Goal: Task Accomplishment & Management: Complete application form

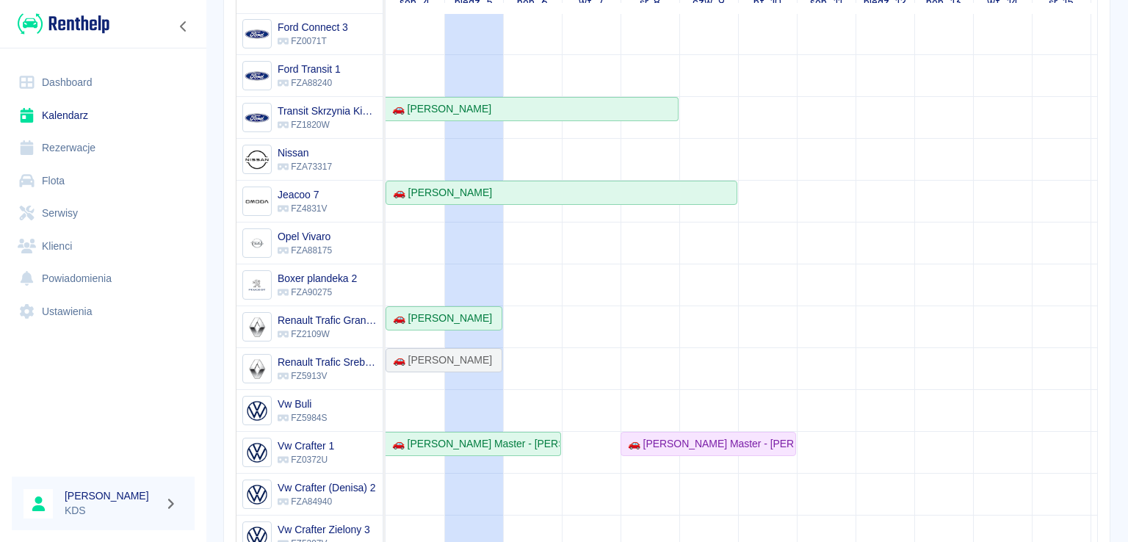
scroll to position [197, 0]
click at [60, 139] on link "Rezerwacje" at bounding box center [103, 147] width 183 height 33
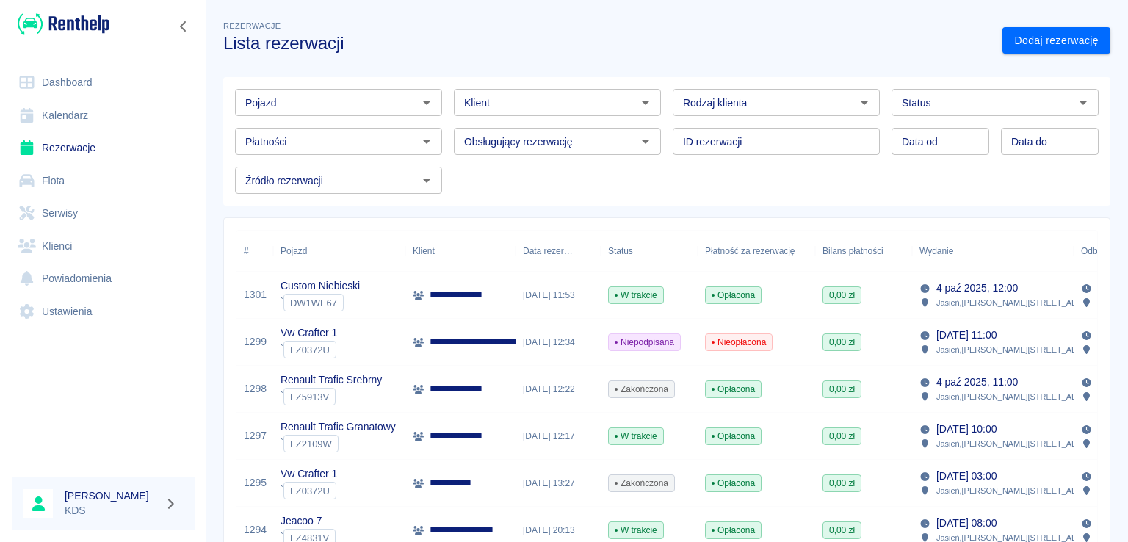
click at [88, 111] on link "Kalendarz" at bounding box center [103, 115] width 183 height 33
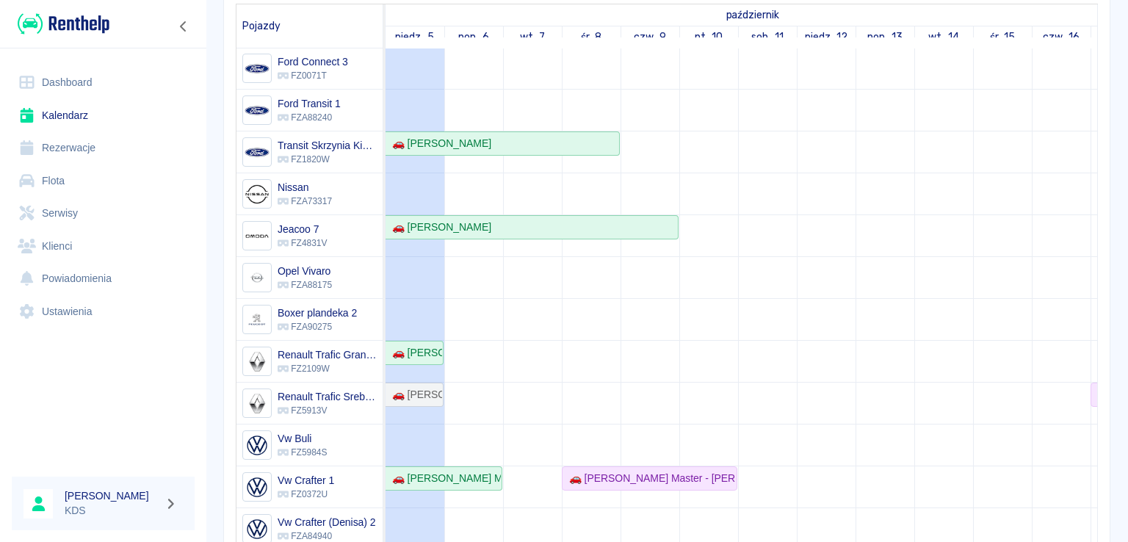
scroll to position [275, 0]
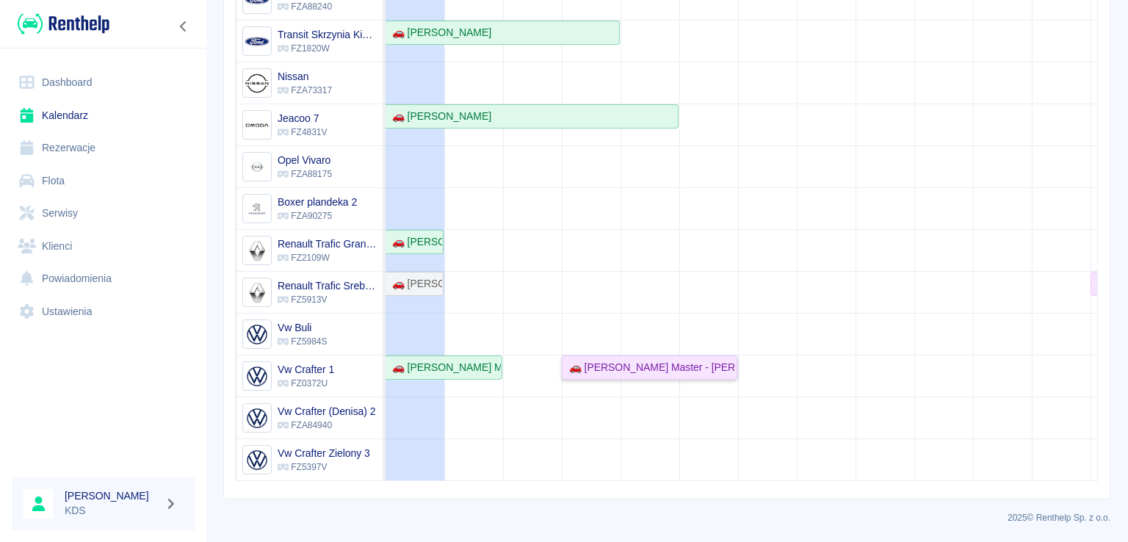
click at [628, 360] on div "🚗 [PERSON_NAME] Master - [PERSON_NAME]" at bounding box center [649, 367] width 173 height 15
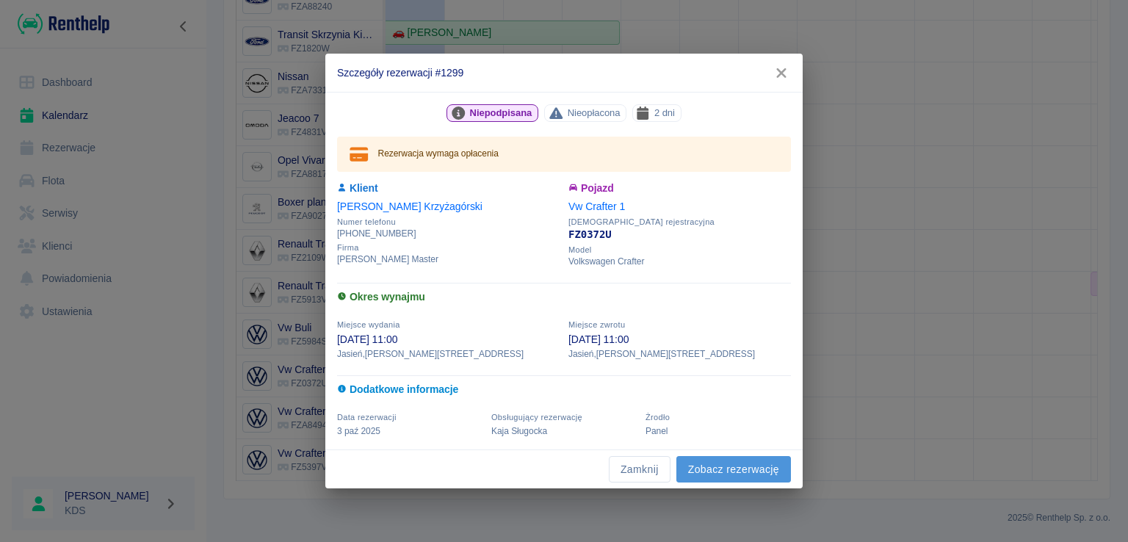
click at [697, 470] on link "Zobacz rezerwację" at bounding box center [733, 469] width 115 height 27
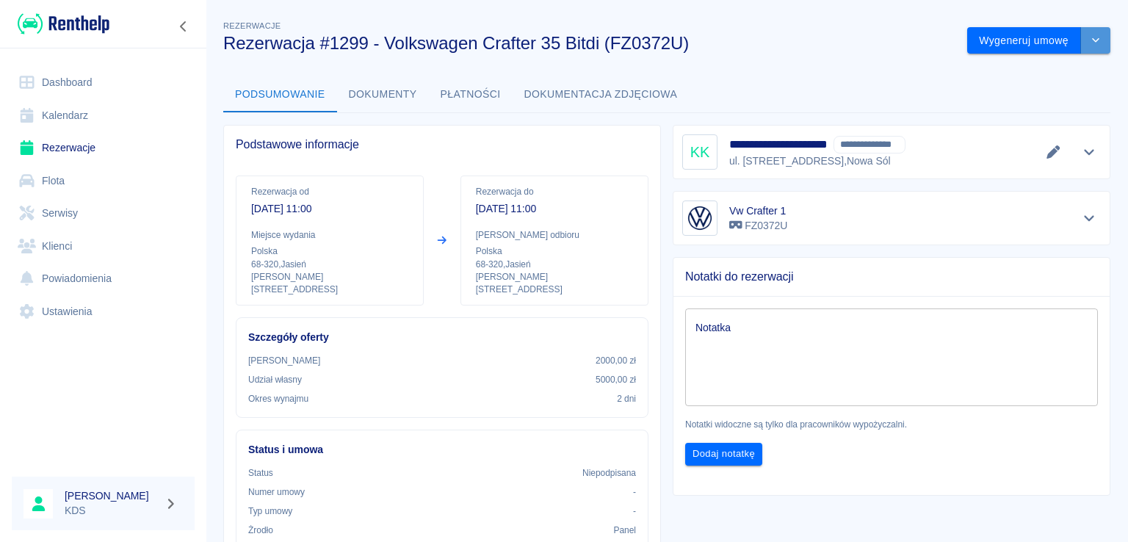
click at [1089, 40] on icon "drop-down" at bounding box center [1095, 40] width 12 height 10
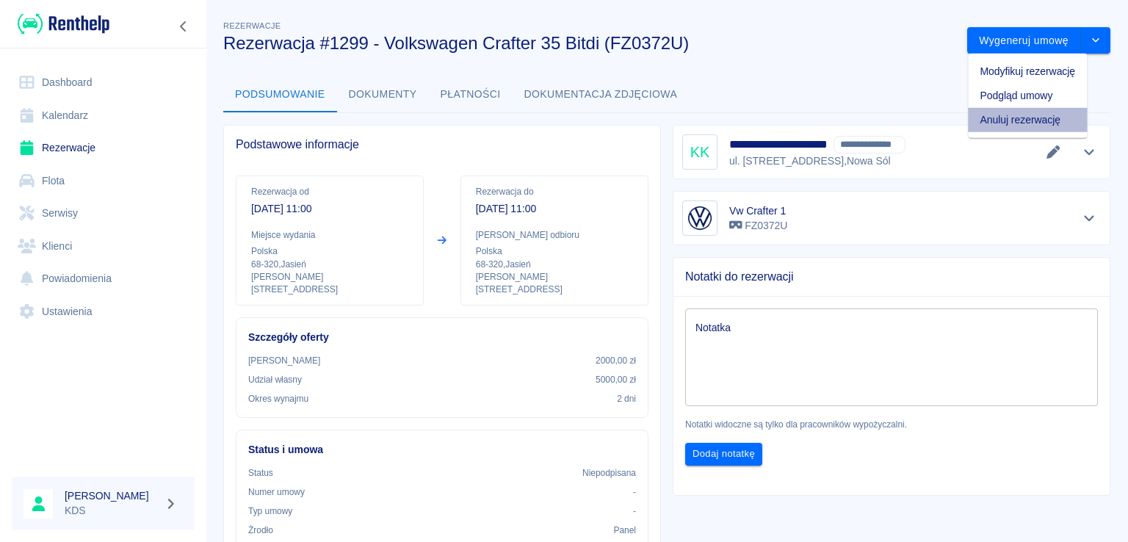
click at [1015, 115] on li "Anuluj rezerwację" at bounding box center [1027, 120] width 119 height 24
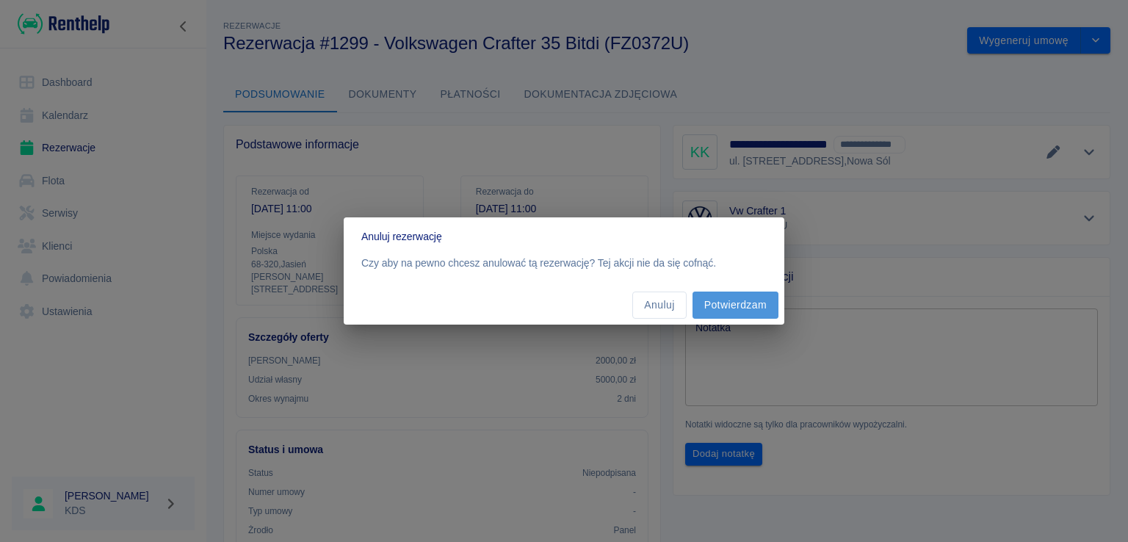
click at [741, 299] on button "Potwierdzam" at bounding box center [735, 304] width 86 height 27
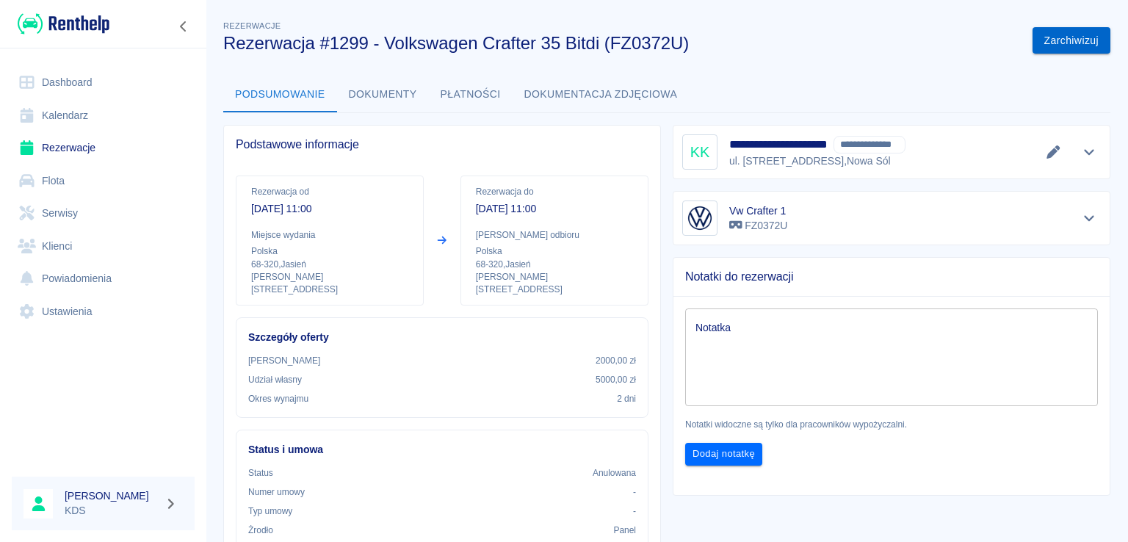
drag, startPoint x: 0, startPoint y: 0, endPoint x: 1039, endPoint y: 35, distance: 1039.3
click at [1039, 35] on button "Zarchiwizuj" at bounding box center [1071, 40] width 78 height 27
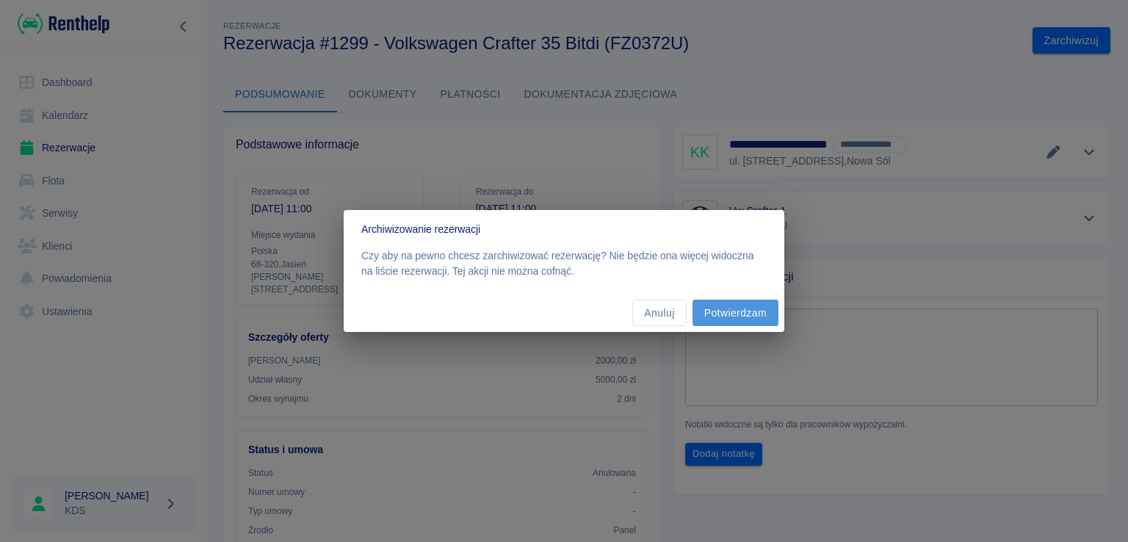
click at [763, 312] on button "Potwierdzam" at bounding box center [735, 313] width 86 height 27
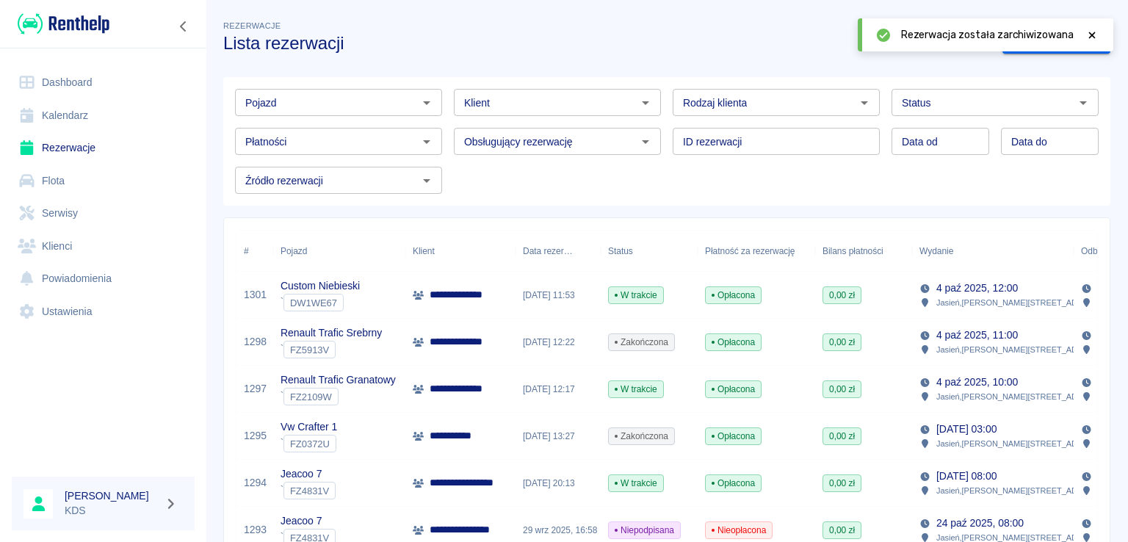
click at [1094, 37] on icon at bounding box center [1092, 35] width 7 height 7
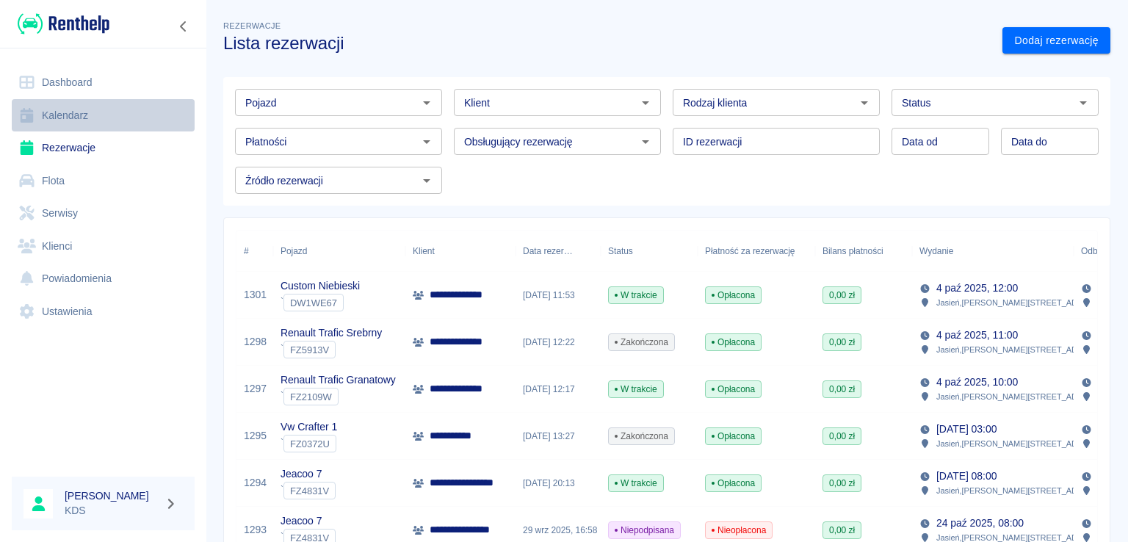
click at [63, 109] on link "Kalendarz" at bounding box center [103, 115] width 183 height 33
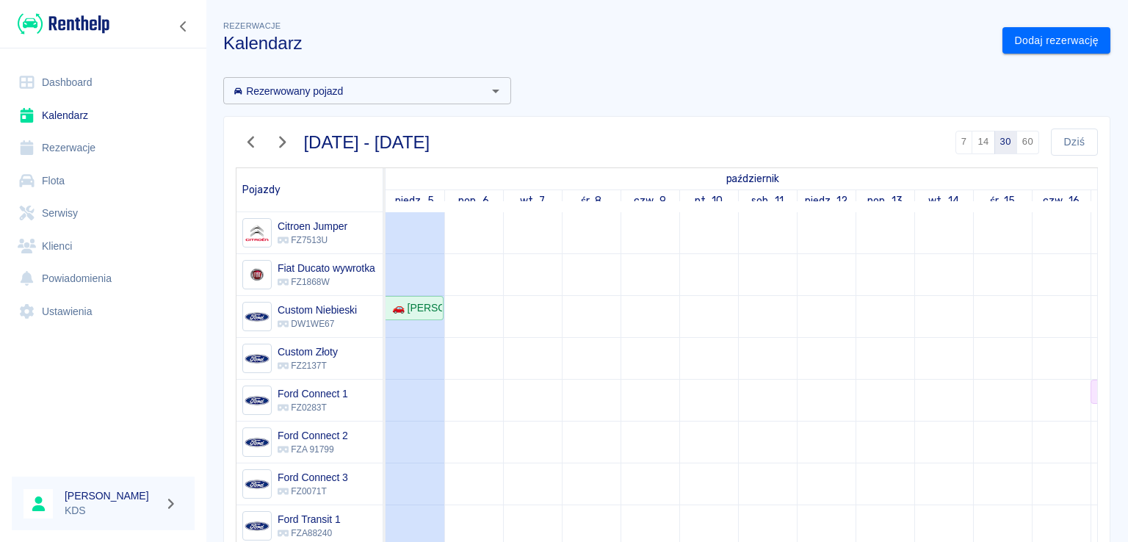
click at [1022, 59] on div "Rezerwacje Kalendarz Dodaj rezerwację Rezerwowany pojazd Rezerwowany pojazd [DA…" at bounding box center [667, 390] width 922 height 768
click at [1023, 38] on link "Dodaj rezerwację" at bounding box center [1056, 40] width 108 height 27
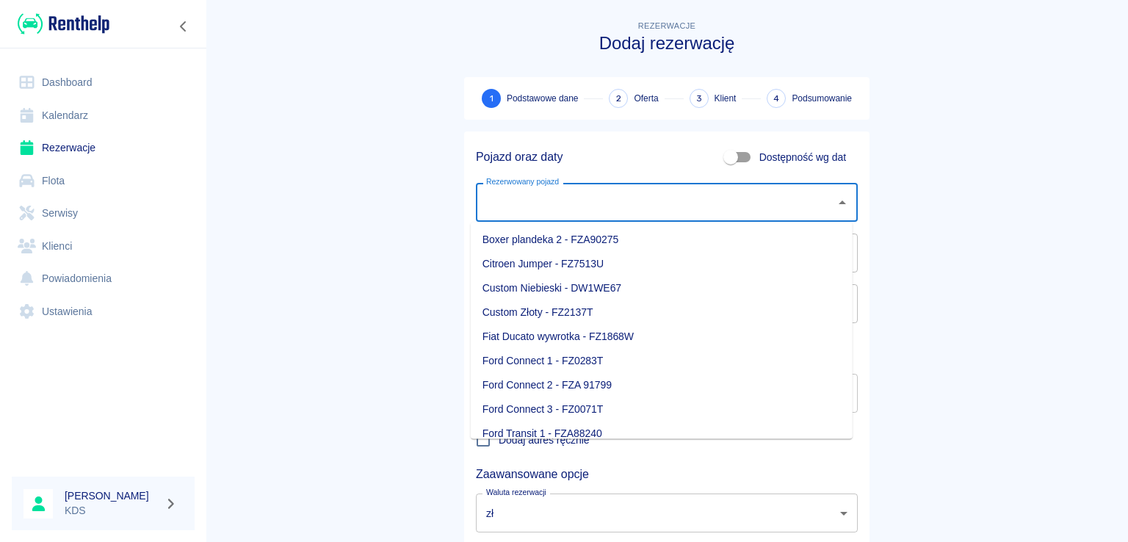
click at [650, 193] on input "Rezerwowany pojazd" at bounding box center [655, 202] width 347 height 26
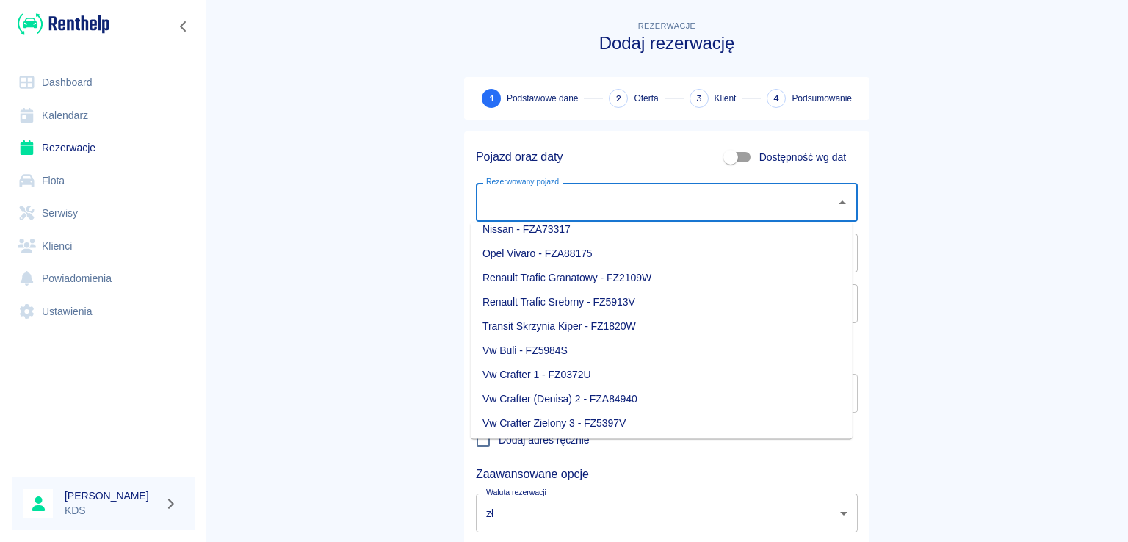
scroll to position [255, 0]
click at [572, 373] on li "Vw Crafter 1 - FZ0372U" at bounding box center [662, 372] width 382 height 24
type input "Vw Crafter 1 - FZ0372U"
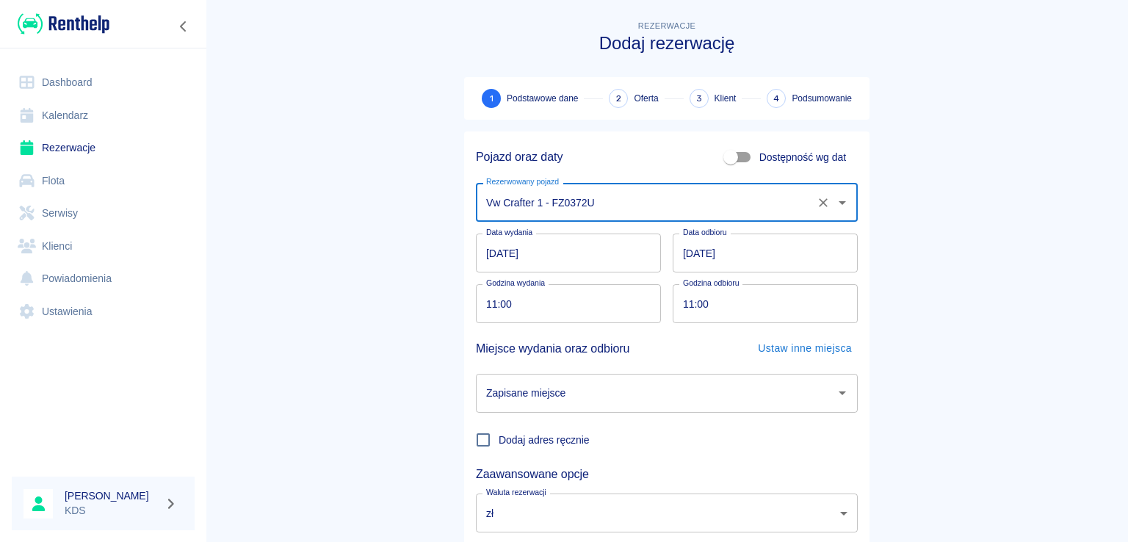
click at [565, 258] on input "[DATE]" at bounding box center [568, 252] width 185 height 39
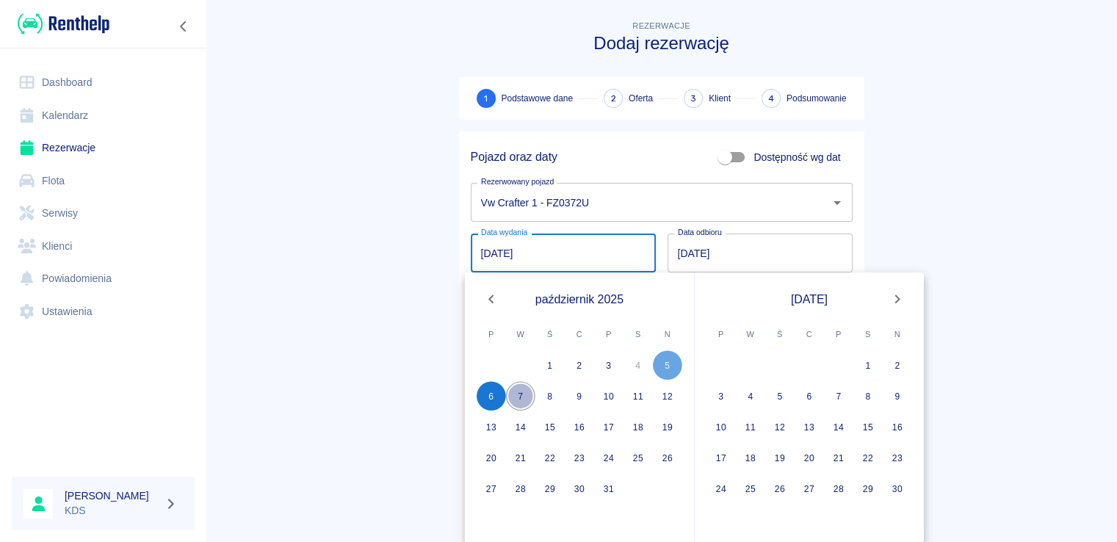
click at [518, 391] on button "7" at bounding box center [520, 395] width 29 height 29
type input "[DATE]"
type input "DD.MM.YYYY"
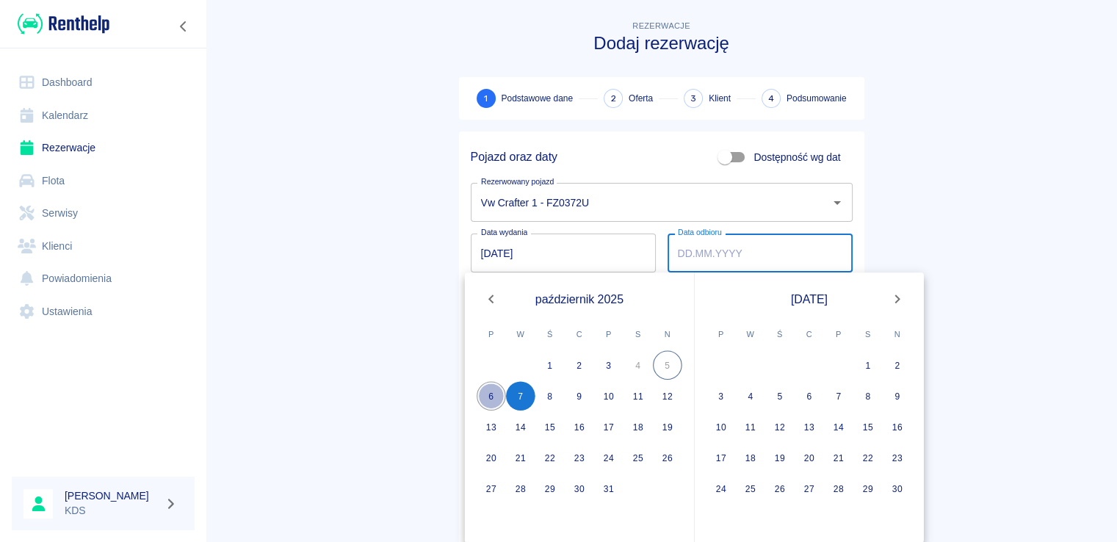
click at [490, 395] on button "6" at bounding box center [490, 395] width 29 height 29
type input "[DATE]"
click at [515, 394] on button "7" at bounding box center [520, 395] width 29 height 29
type input "[DATE]"
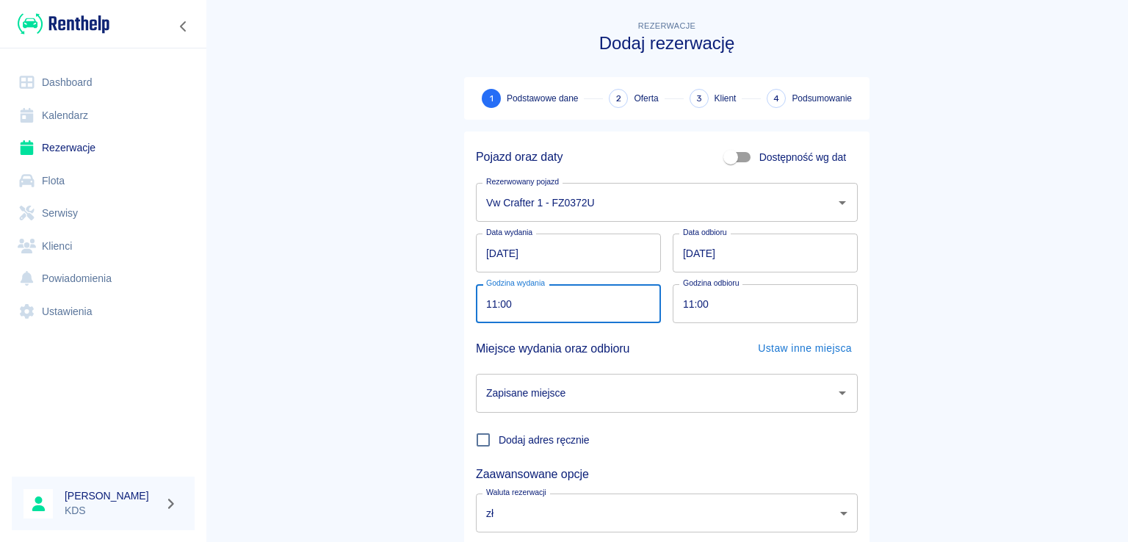
click at [551, 317] on input "11:00" at bounding box center [563, 303] width 175 height 39
type input "16:00"
click at [720, 305] on input "11:00" at bounding box center [759, 303] width 175 height 39
click at [678, 374] on div "Zapisane miejsce" at bounding box center [667, 393] width 382 height 39
type input "16:00"
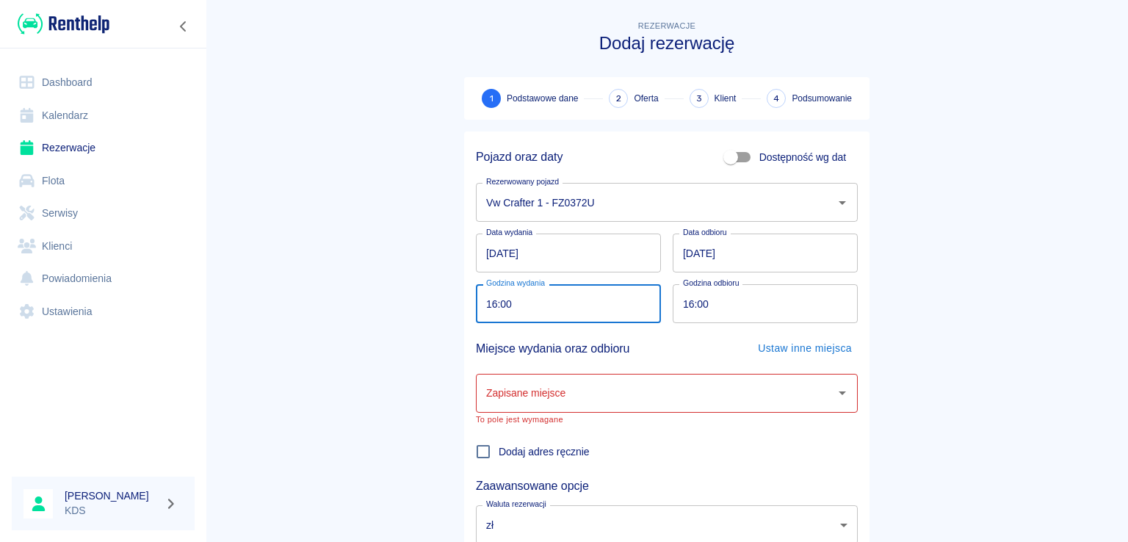
click at [590, 319] on input "16:00" at bounding box center [563, 303] width 175 height 39
type input "17:00"
click at [728, 306] on input "16:00" at bounding box center [759, 303] width 175 height 39
type input "17:00"
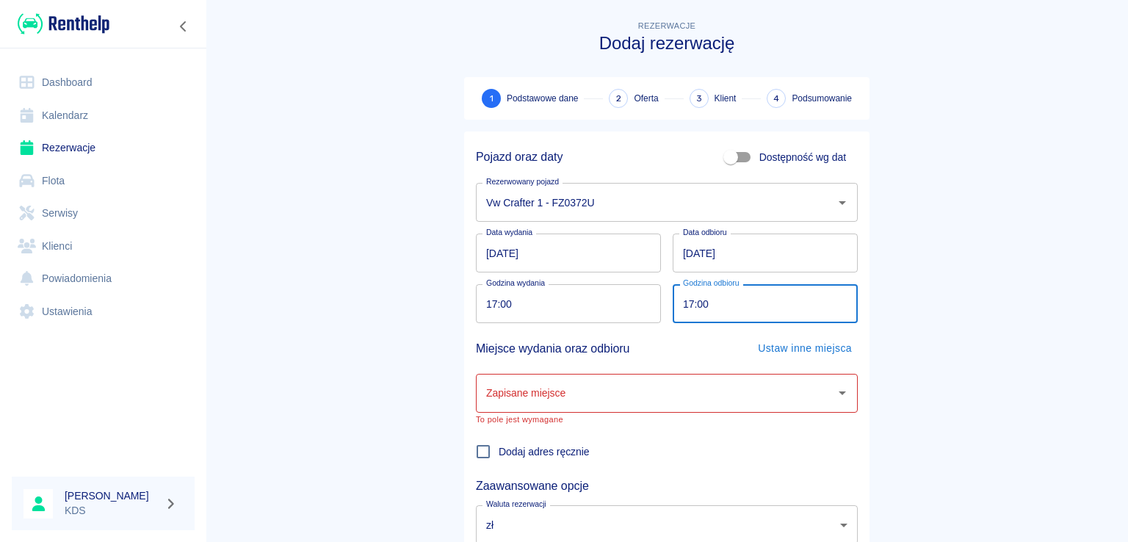
click at [729, 393] on input "Zapisane miejsce" at bounding box center [655, 393] width 347 height 26
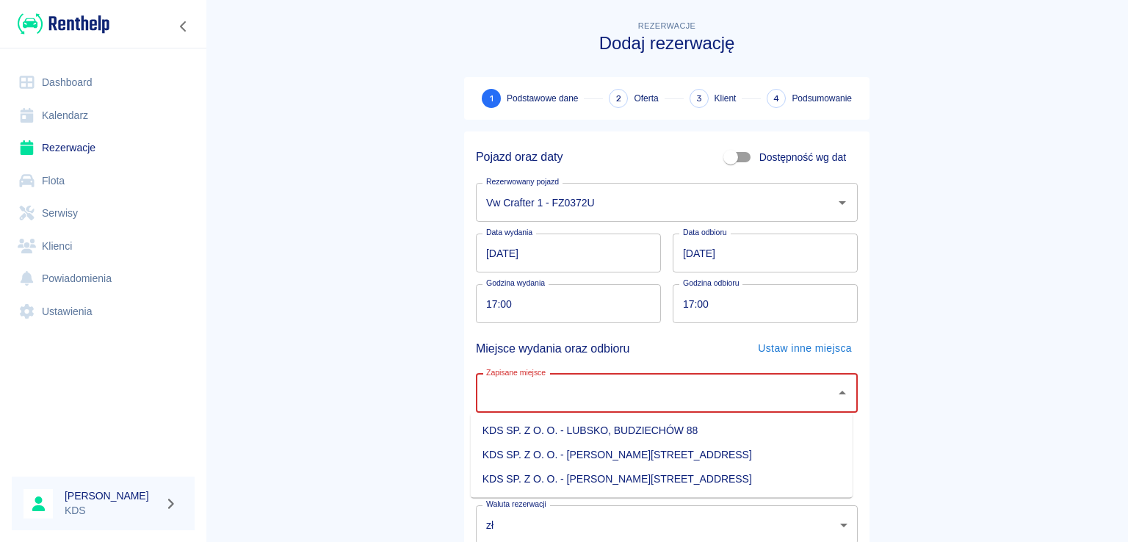
click at [645, 481] on li "KDS SP. Z O. O. - [PERSON_NAME][STREET_ADDRESS]" at bounding box center [662, 479] width 382 height 24
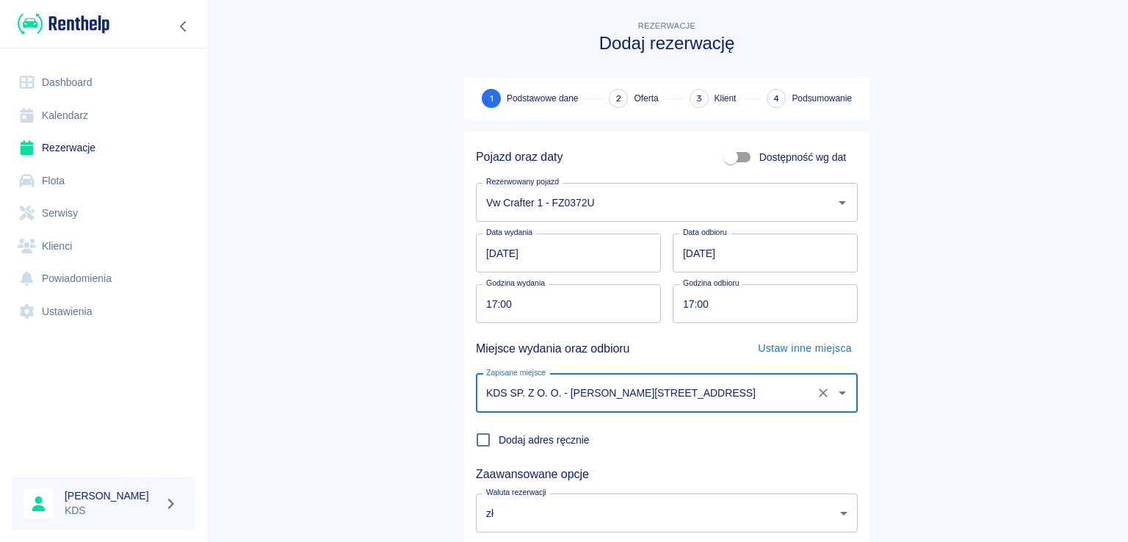
type input "KDS SP. Z O. O. - [PERSON_NAME][STREET_ADDRESS]"
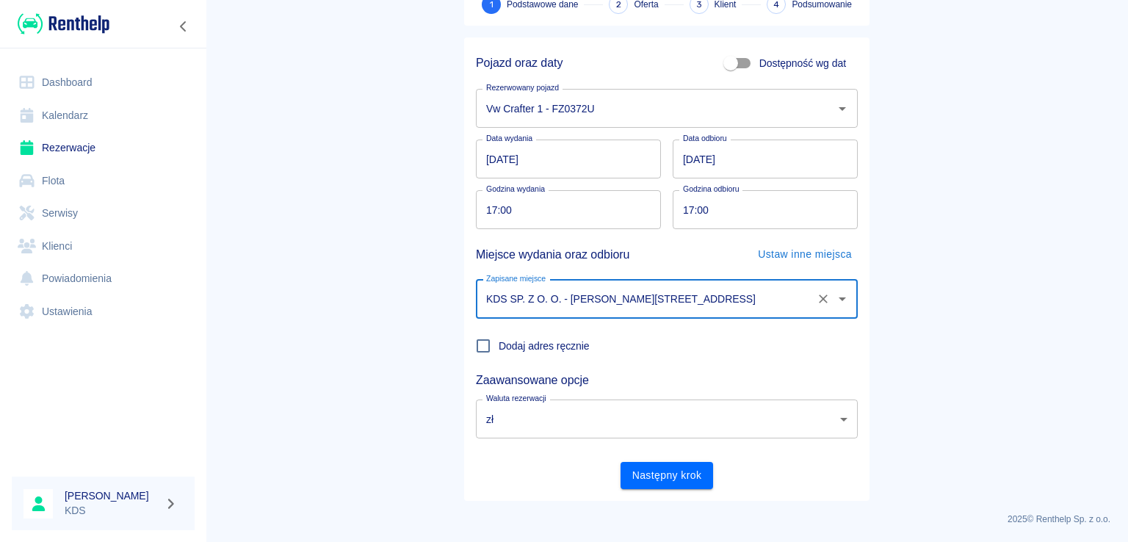
scroll to position [95, 0]
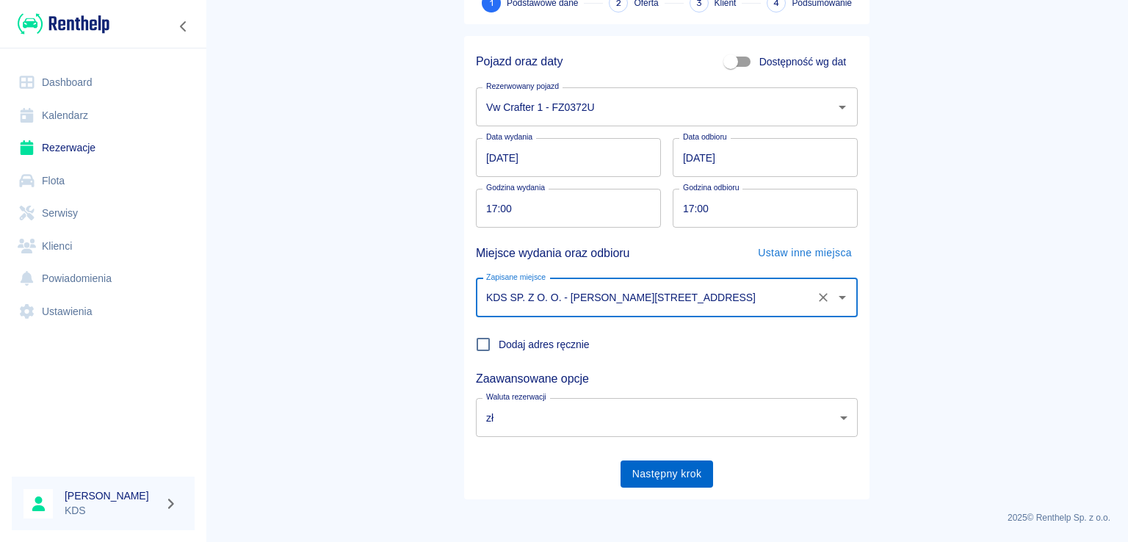
click at [680, 474] on button "Następny krok" at bounding box center [666, 473] width 93 height 27
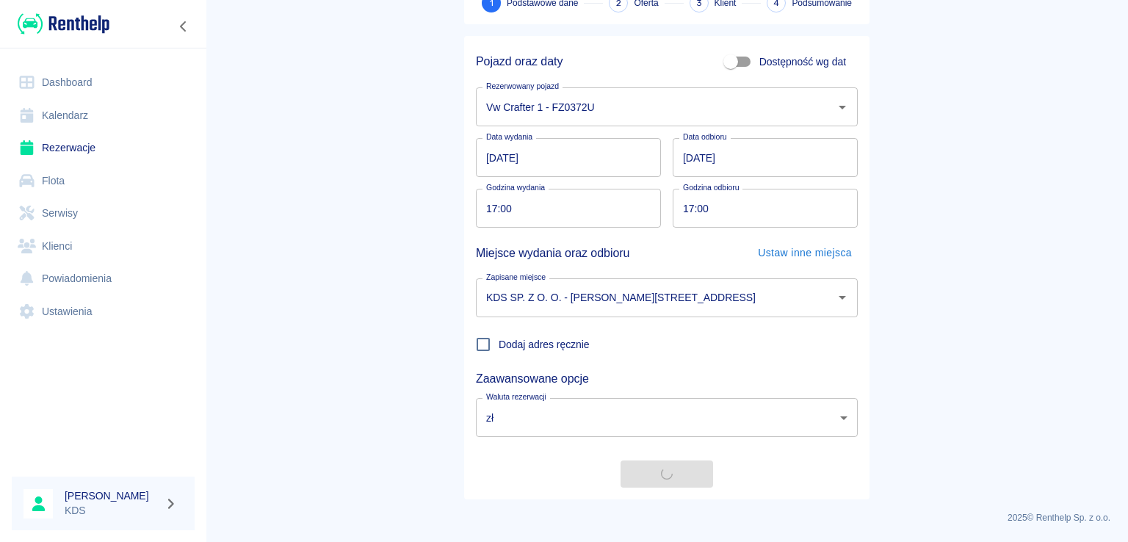
scroll to position [0, 0]
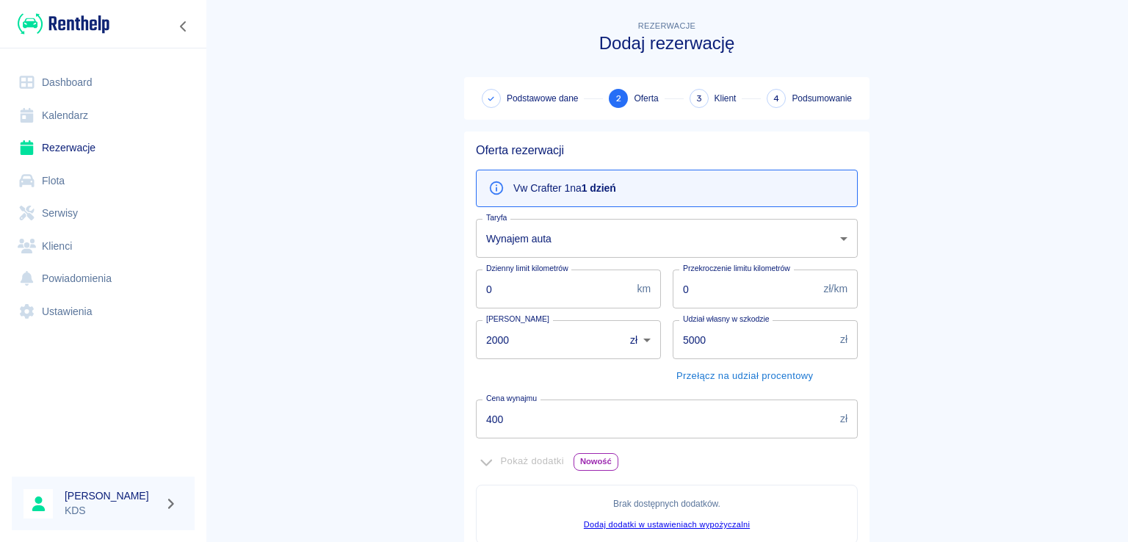
click at [577, 427] on input "400" at bounding box center [655, 418] width 358 height 39
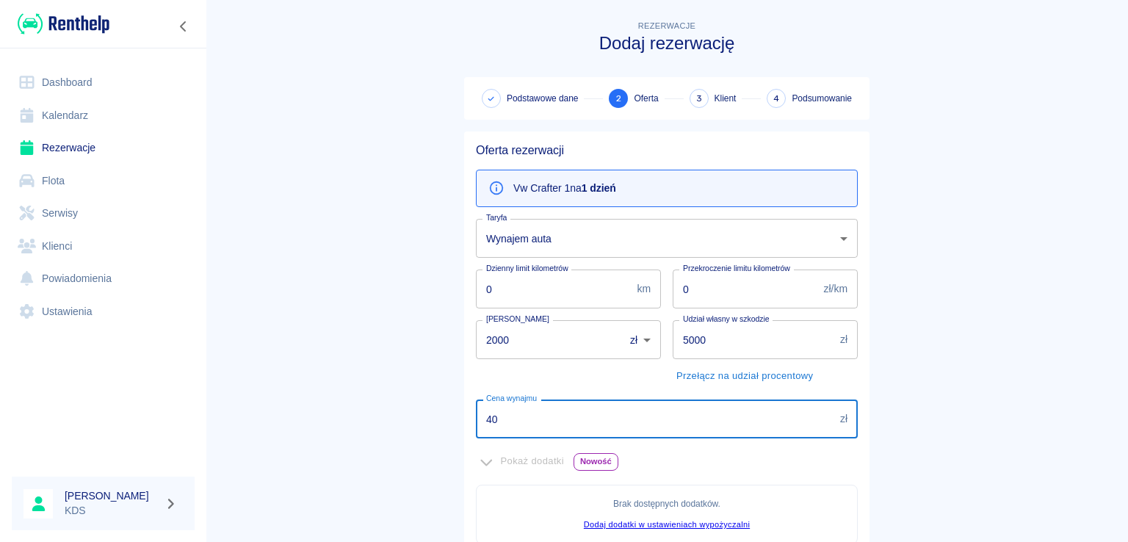
type input "4"
type input "300"
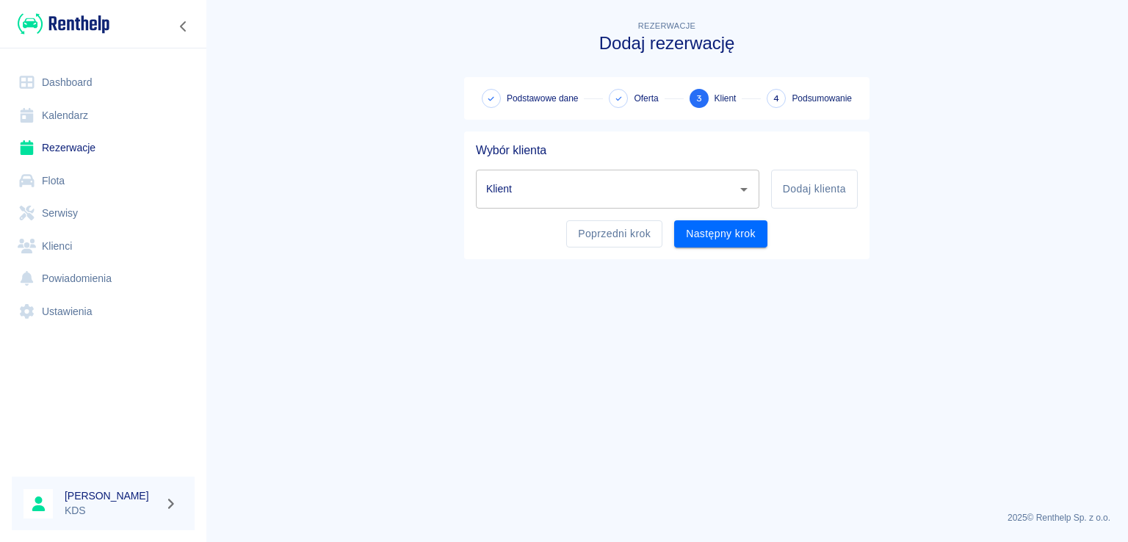
click at [750, 186] on icon "Otwórz" at bounding box center [744, 190] width 18 height 18
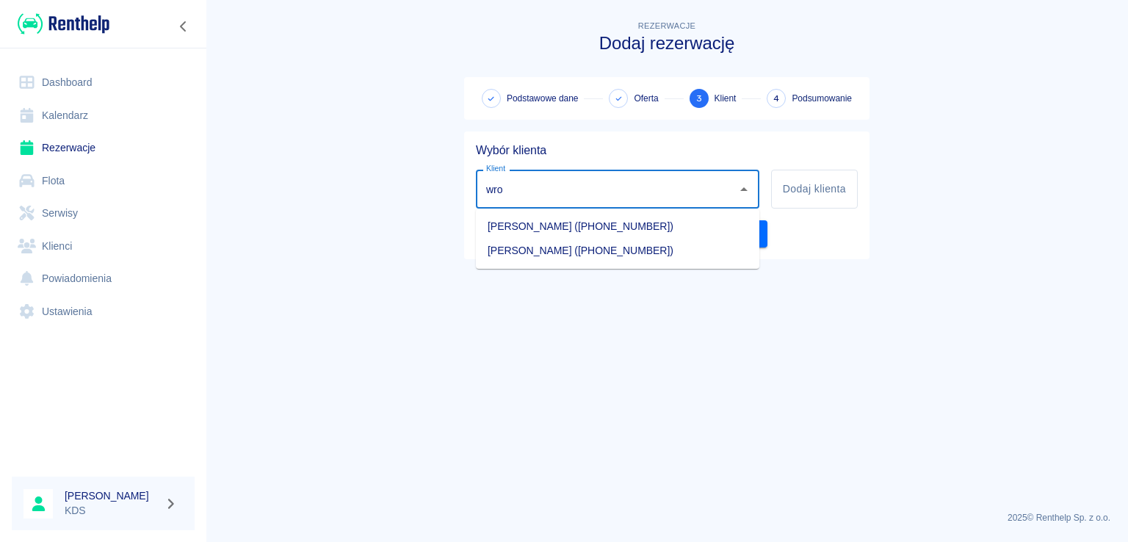
click at [600, 254] on li "[PERSON_NAME] ([PHONE_NUMBER])" at bounding box center [617, 251] width 283 height 24
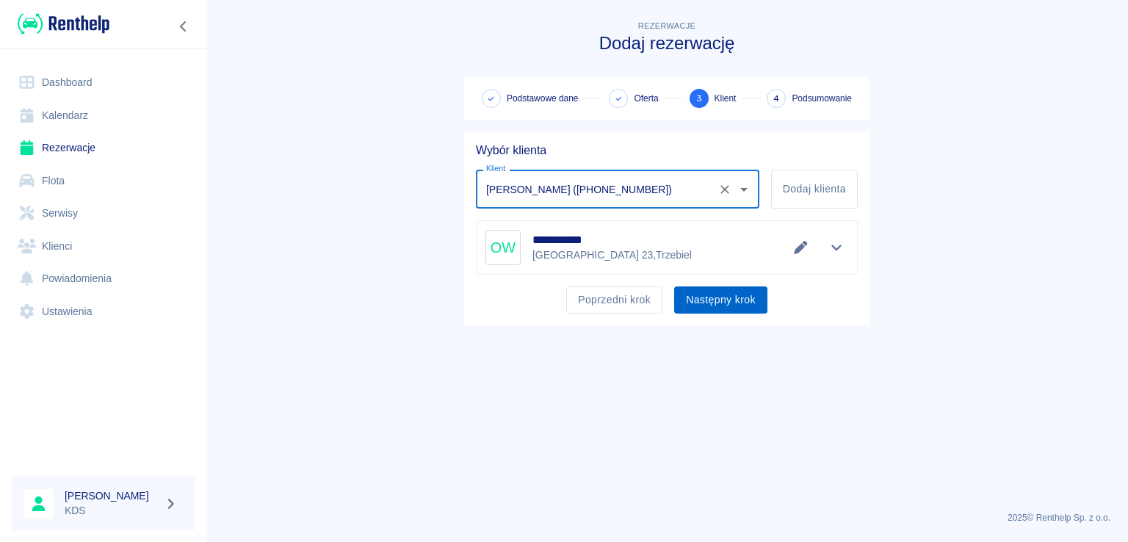
type input "[PERSON_NAME] ([PHONE_NUMBER])"
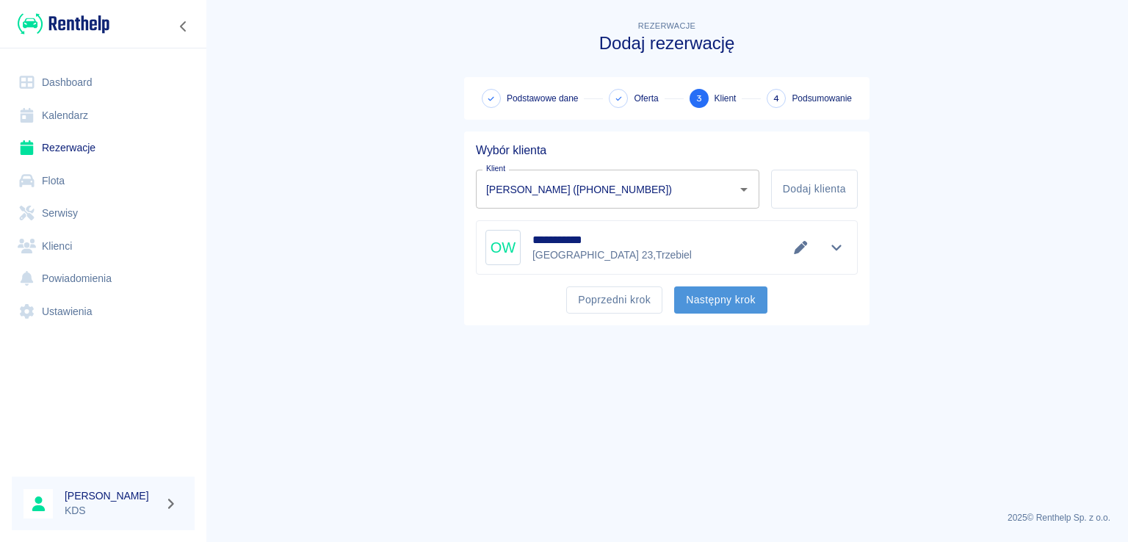
click at [723, 291] on button "Następny krok" at bounding box center [720, 299] width 93 height 27
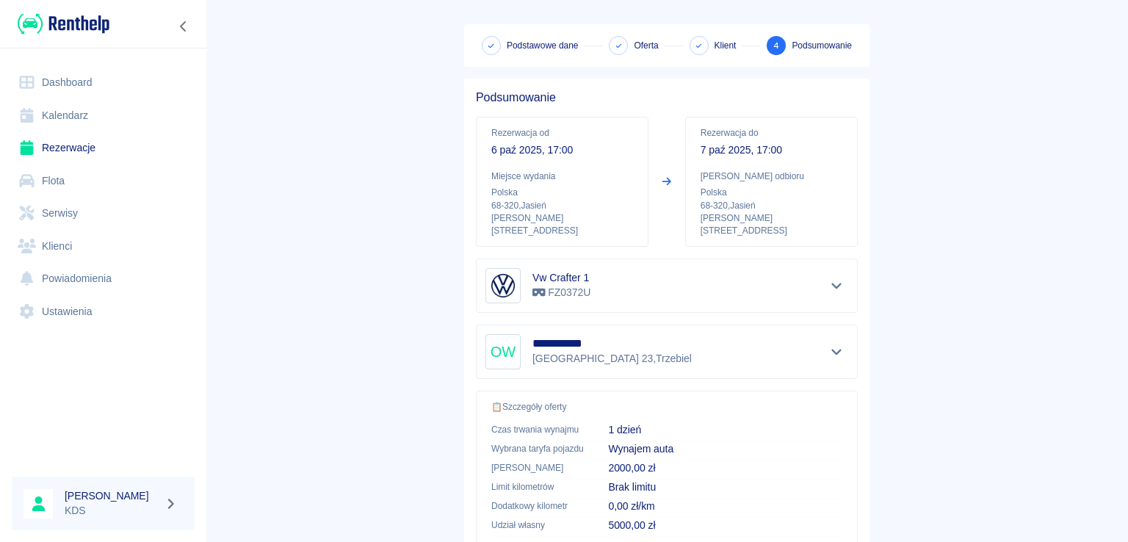
scroll to position [220, 0]
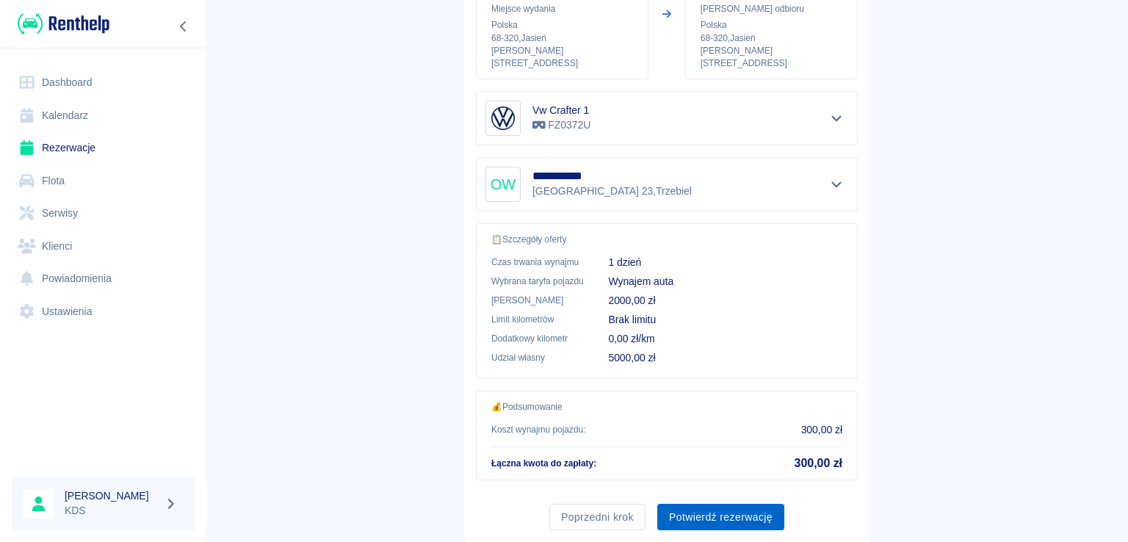
click at [739, 504] on button "Potwierdź rezerwację" at bounding box center [720, 517] width 127 height 27
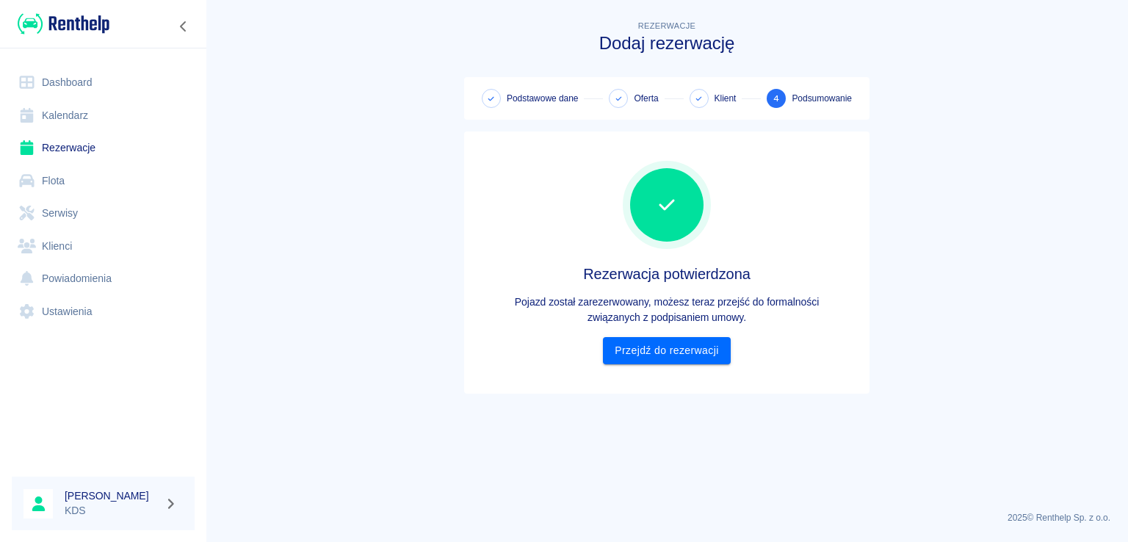
scroll to position [0, 0]
click at [630, 355] on link "Przejdź do rezerwacji" at bounding box center [666, 350] width 127 height 27
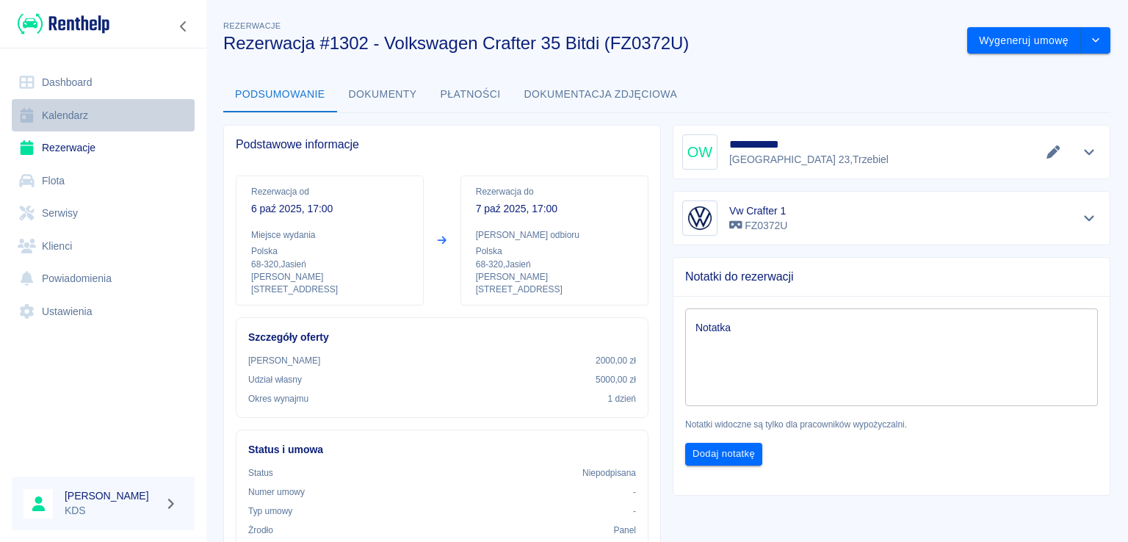
click at [68, 118] on link "Kalendarz" at bounding box center [103, 115] width 183 height 33
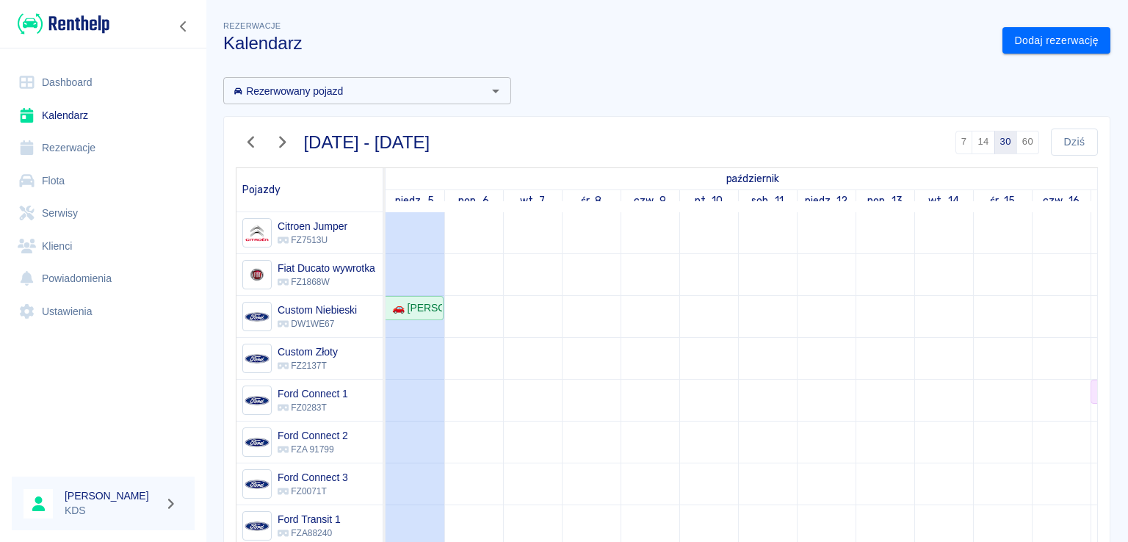
click at [924, 106] on div "[DATE] - [DATE] 7 14 30 60 [DATE] Pojazdy październik listopad niedz., 5 pon., …" at bounding box center [660, 439] width 899 height 670
click at [81, 85] on link "Dashboard" at bounding box center [103, 82] width 183 height 33
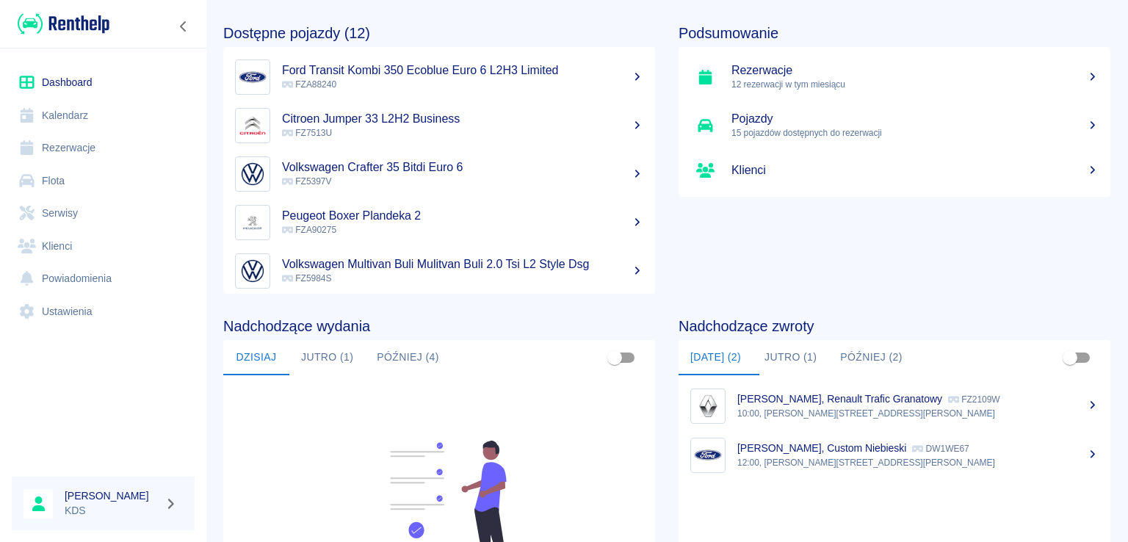
scroll to position [224, 0]
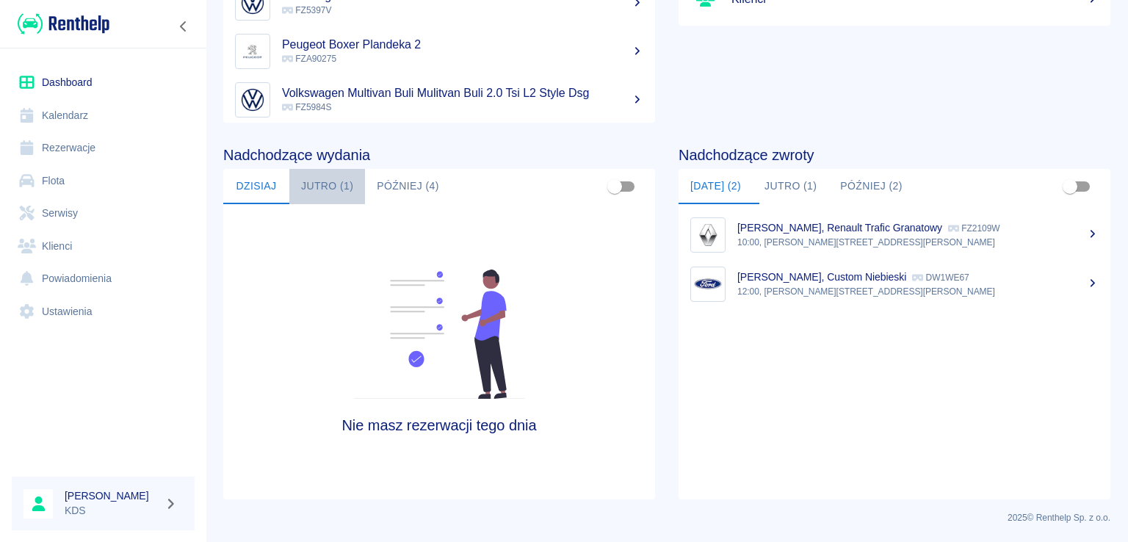
click at [352, 186] on button "Jutro (1)" at bounding box center [327, 186] width 76 height 35
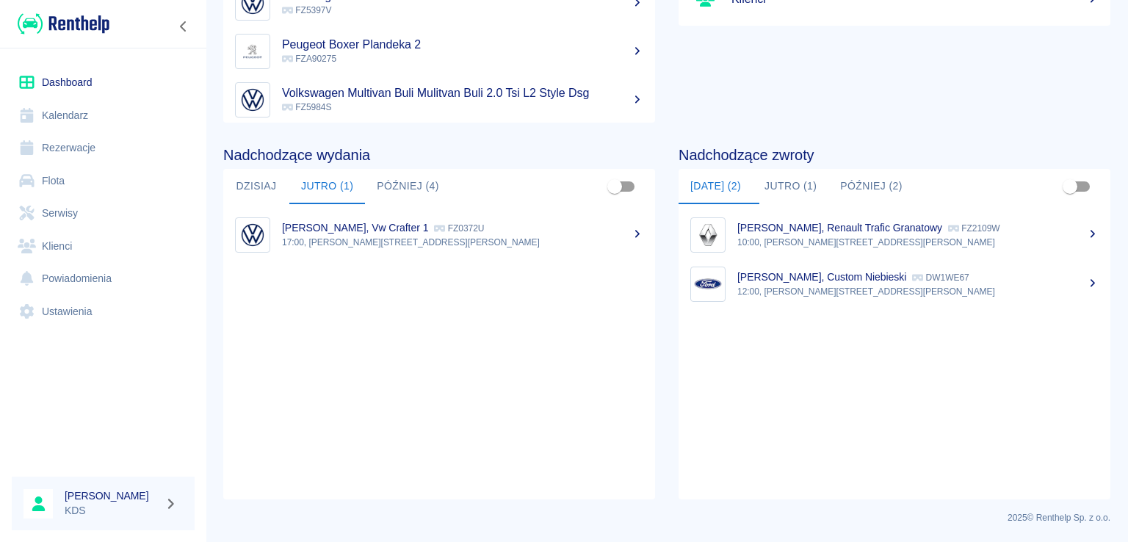
click at [83, 108] on link "Kalendarz" at bounding box center [103, 115] width 183 height 33
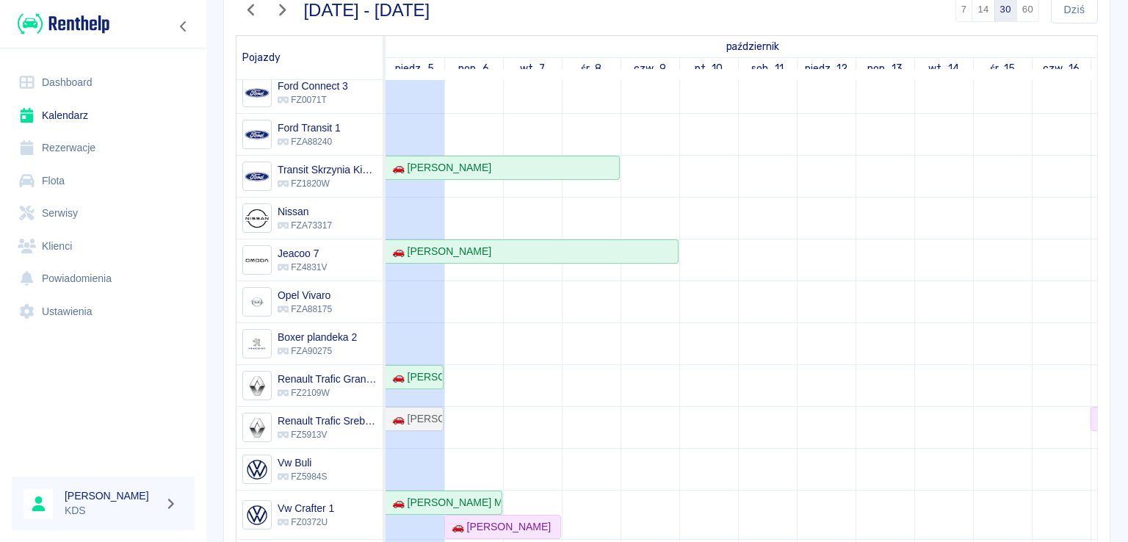
scroll to position [220, 0]
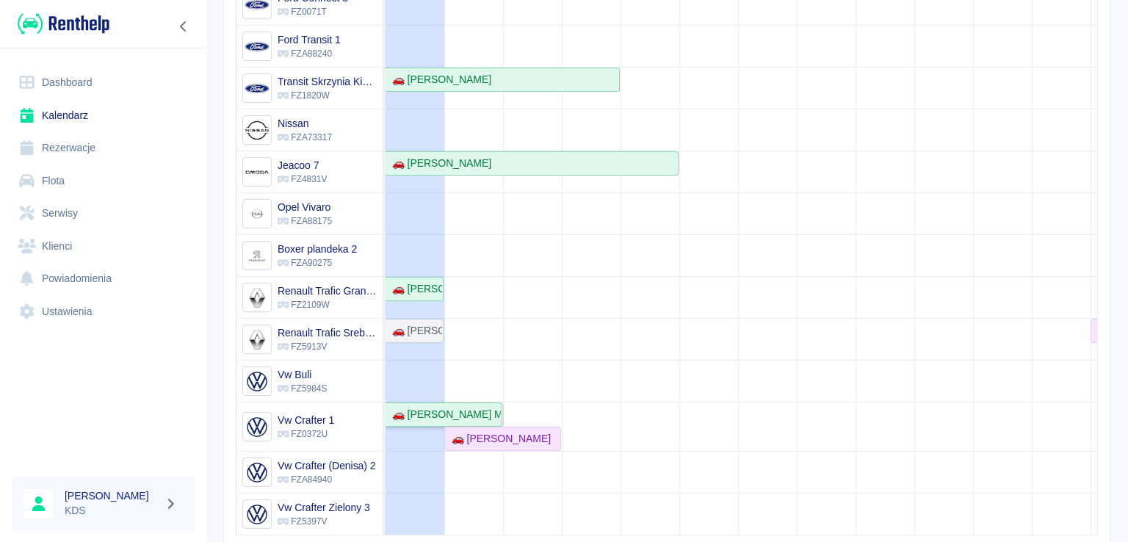
click at [471, 407] on div "🚗 [PERSON_NAME] Master - [PERSON_NAME]" at bounding box center [443, 414] width 115 height 15
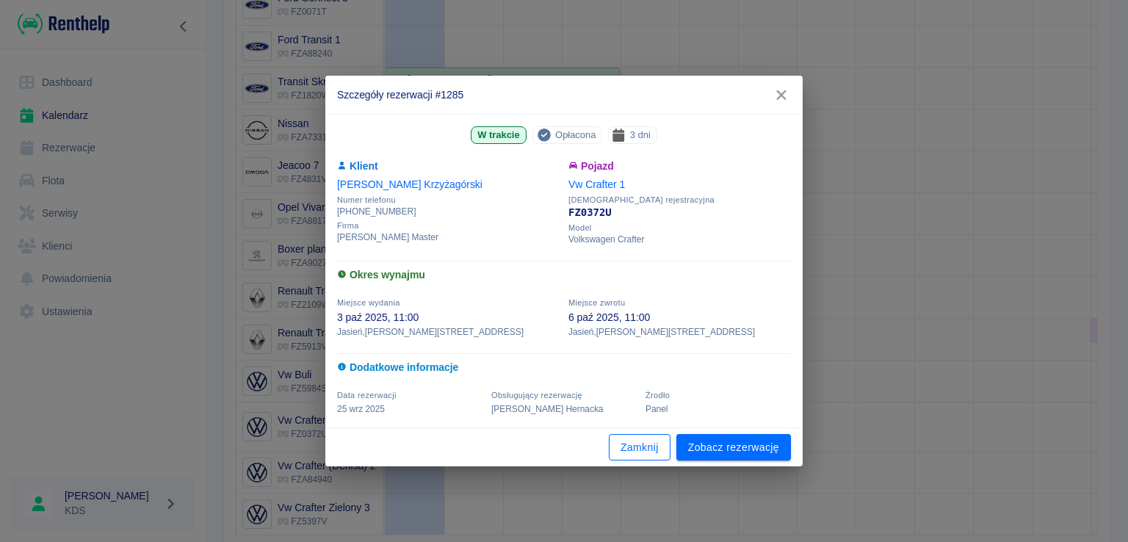
click at [655, 440] on button "Zamknij" at bounding box center [640, 447] width 62 height 27
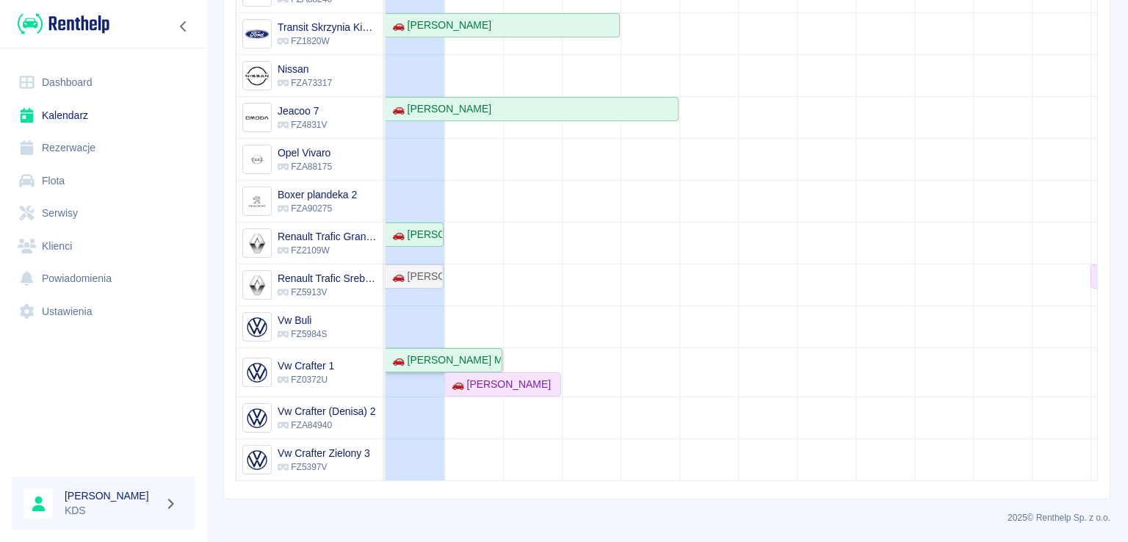
scroll to position [0, 0]
click at [79, 145] on link "Rezerwacje" at bounding box center [103, 147] width 183 height 33
